Goal: Find specific page/section: Find specific page/section

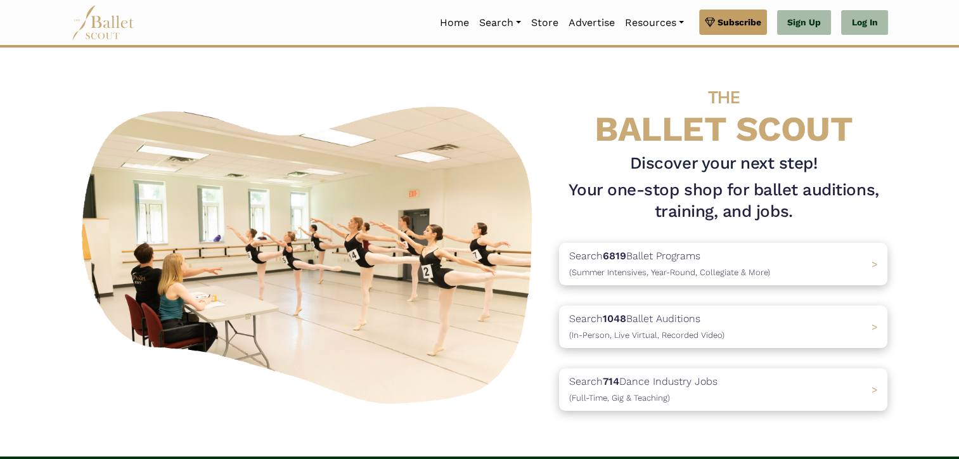
click at [510, 84] on div "THE BALLET SCOUT Discover your next step! Your one-stop shop for ballet auditio…" at bounding box center [480, 252] width 837 height 358
click at [504, 93] on link "Auditions" at bounding box center [535, 92] width 122 height 20
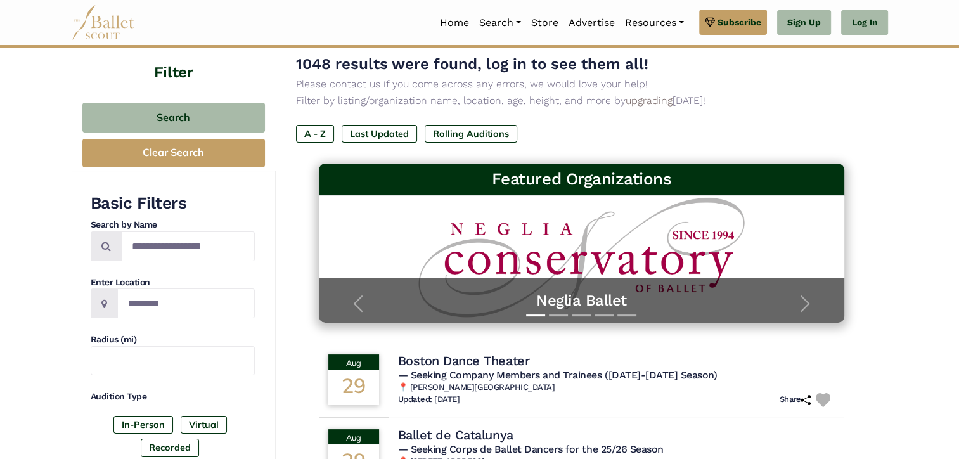
scroll to position [86, 0]
click at [112, 302] on span at bounding box center [104, 303] width 27 height 30
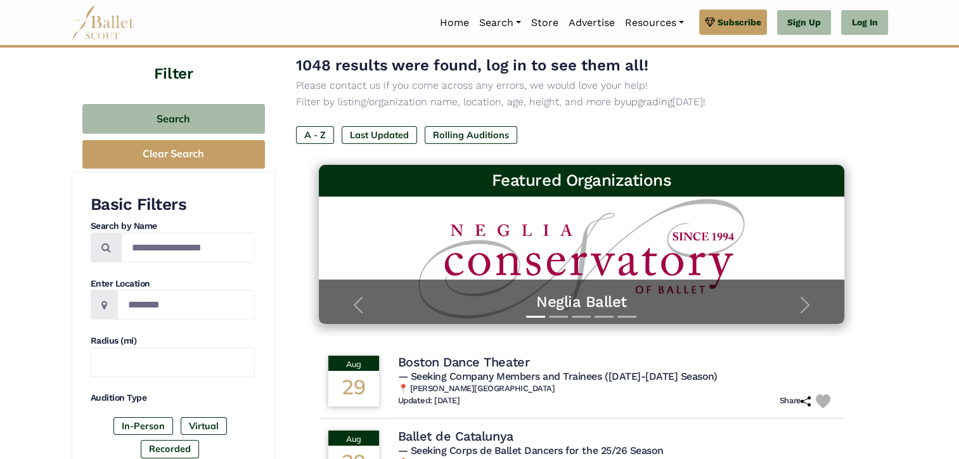
scroll to position [84, 0]
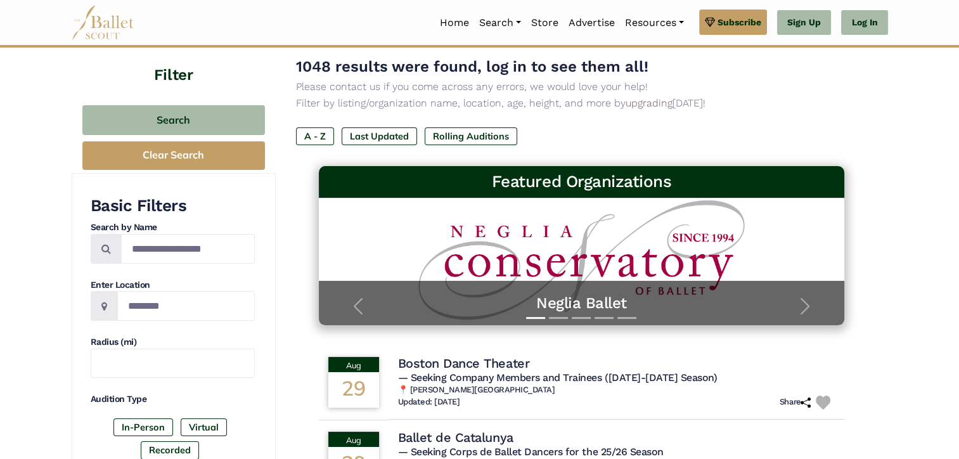
click at [111, 248] on span at bounding box center [106, 249] width 31 height 30
click at [368, 137] on label "Last Updated" at bounding box center [379, 136] width 75 height 18
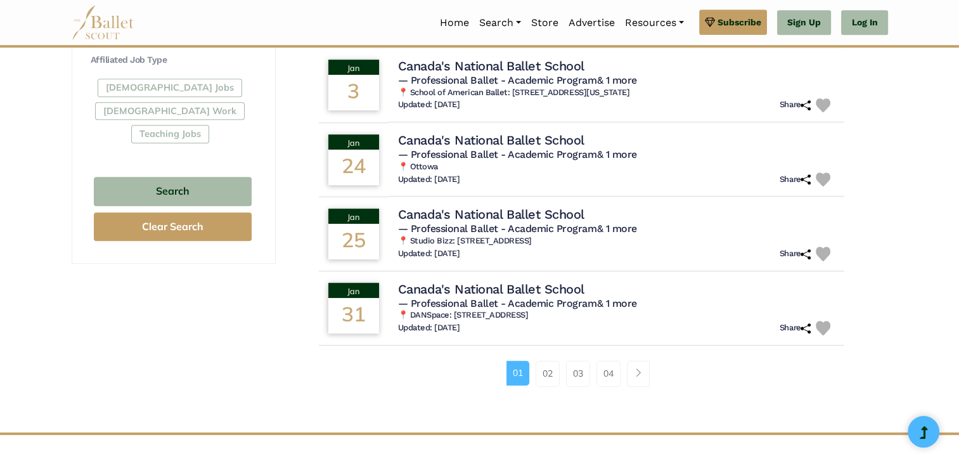
scroll to position [728, 0]
